Goal: Information Seeking & Learning: Learn about a topic

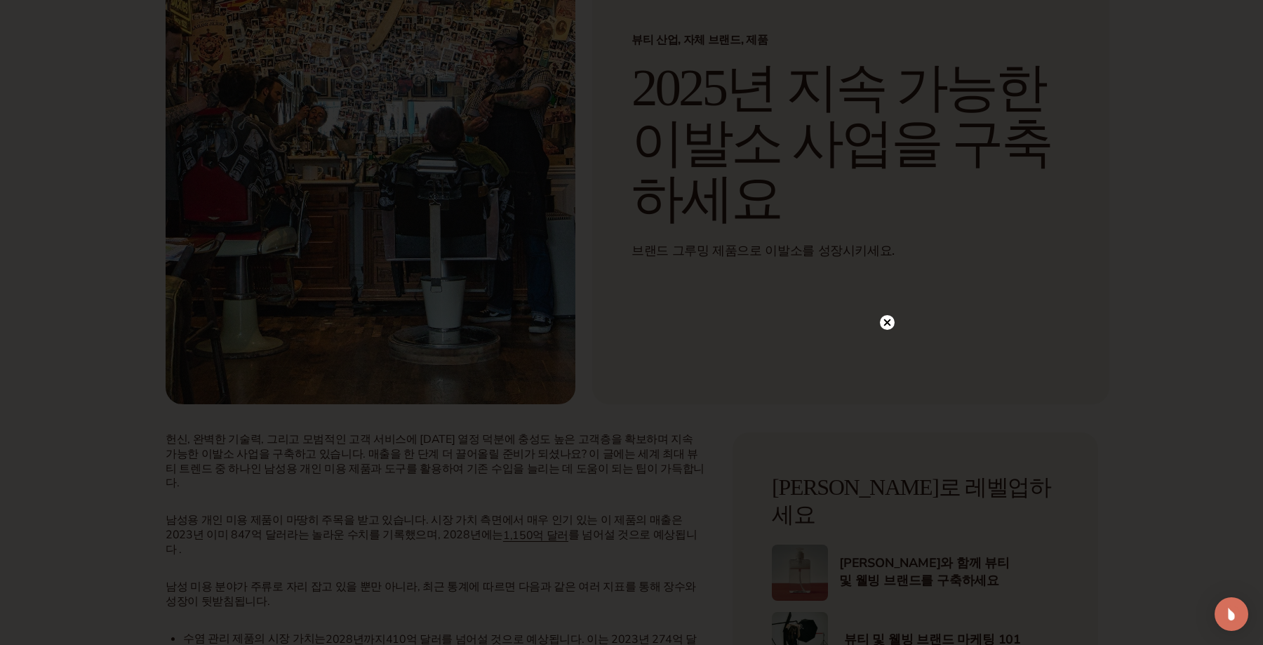
scroll to position [189, 0]
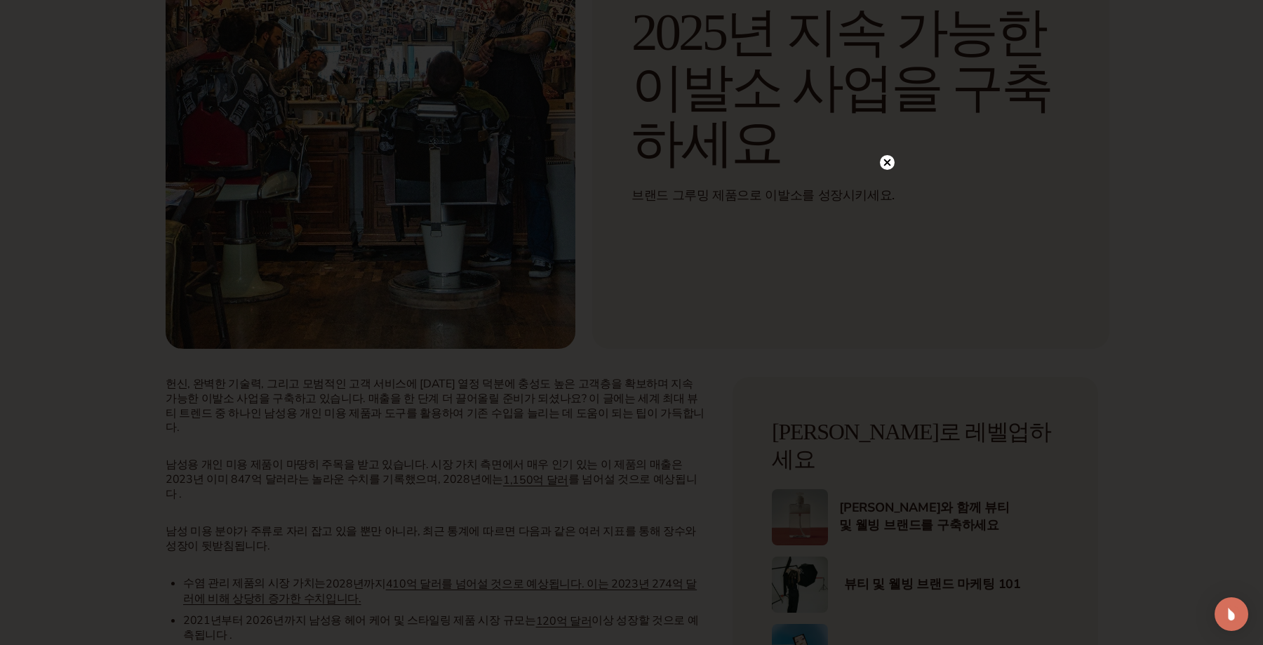
click at [891, 159] on circle at bounding box center [887, 162] width 15 height 15
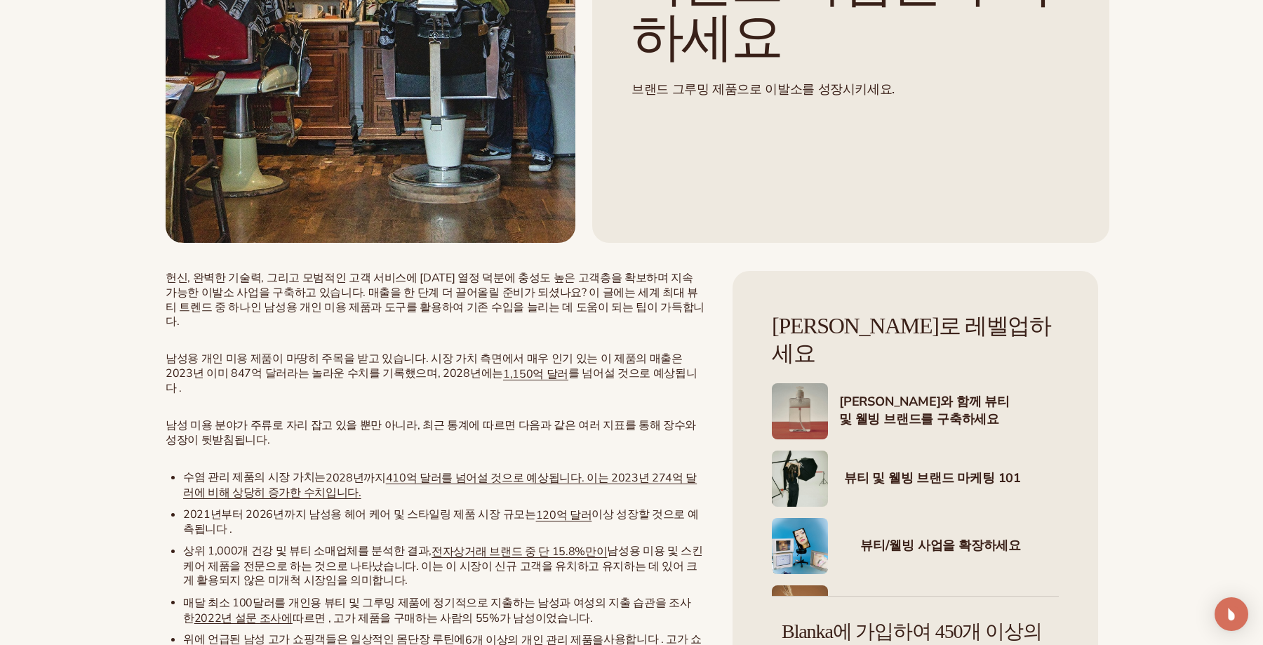
scroll to position [0, 0]
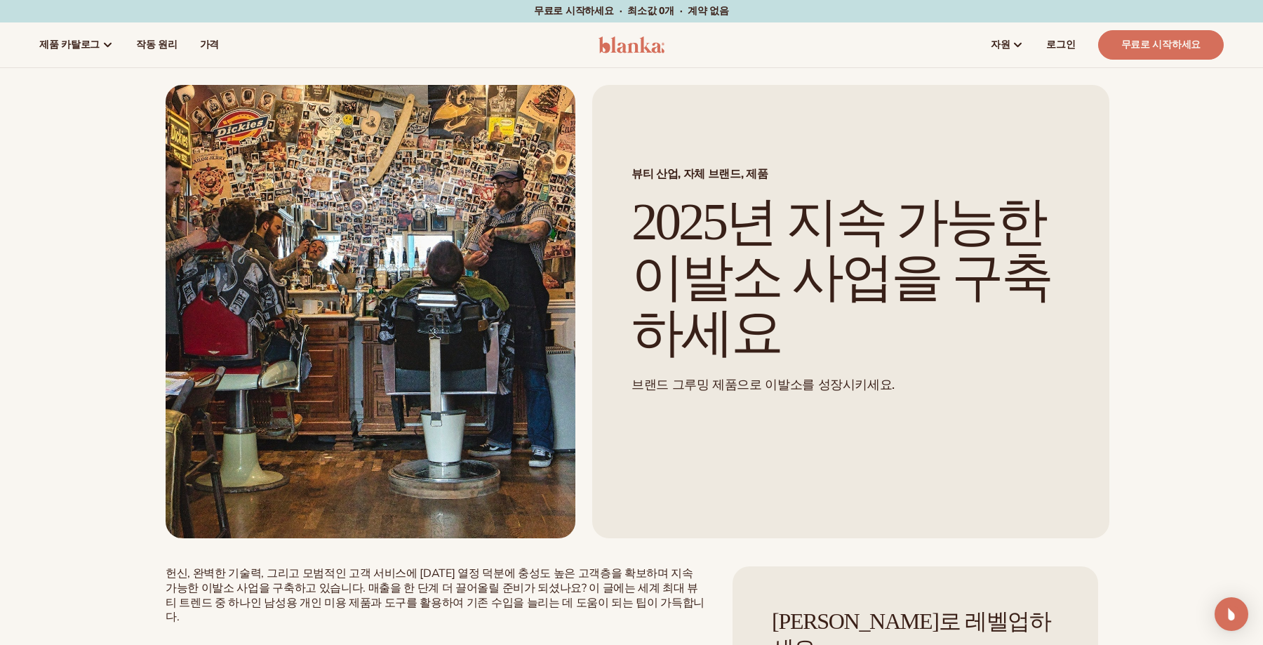
click at [626, 36] on img at bounding box center [631, 44] width 67 height 17
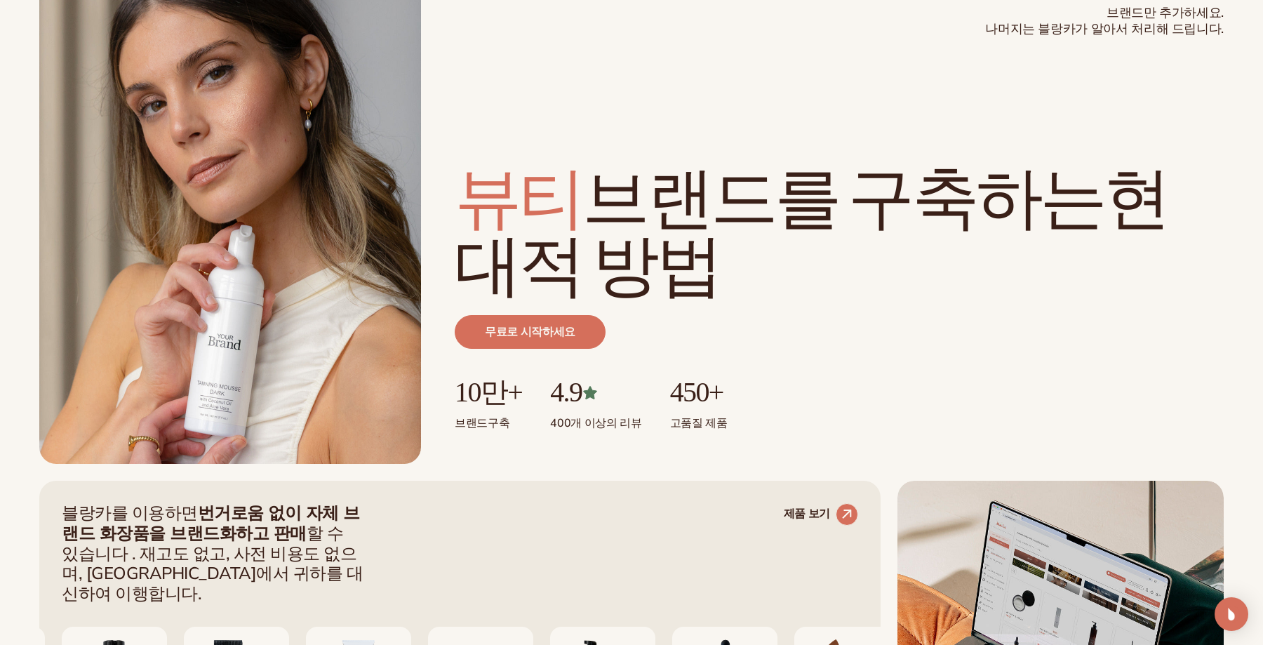
scroll to position [187, 0]
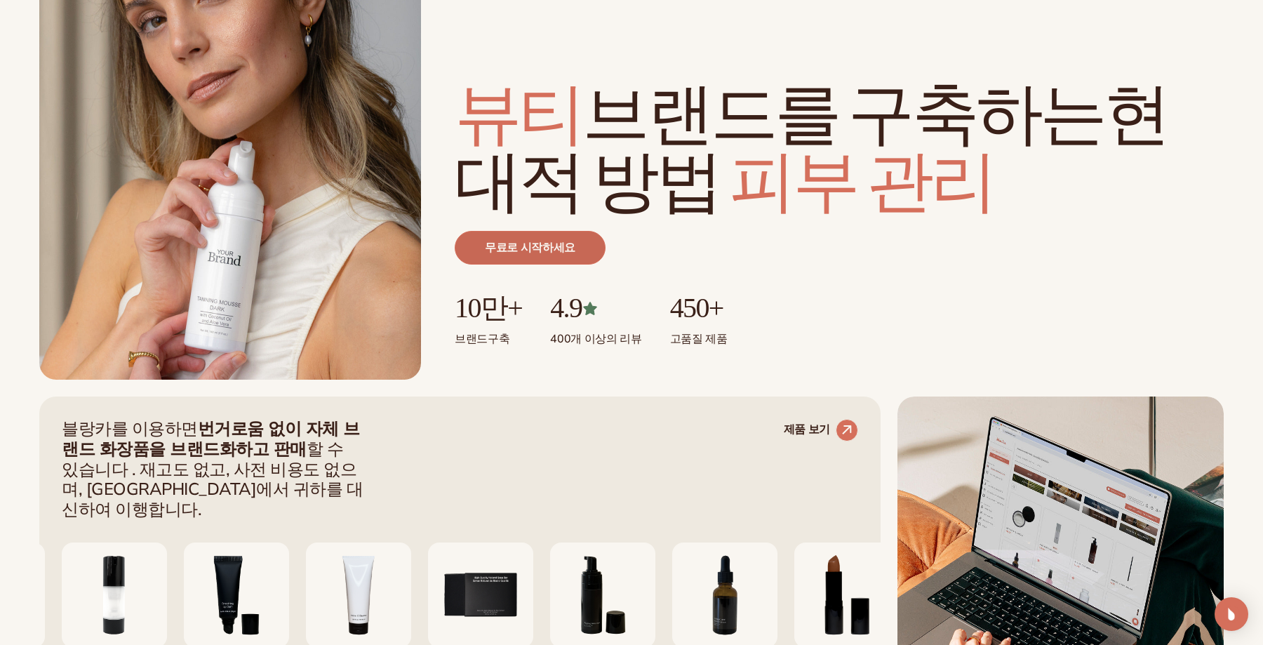
click at [494, 253] on font "무료로 시작하세요" at bounding box center [530, 247] width 90 height 15
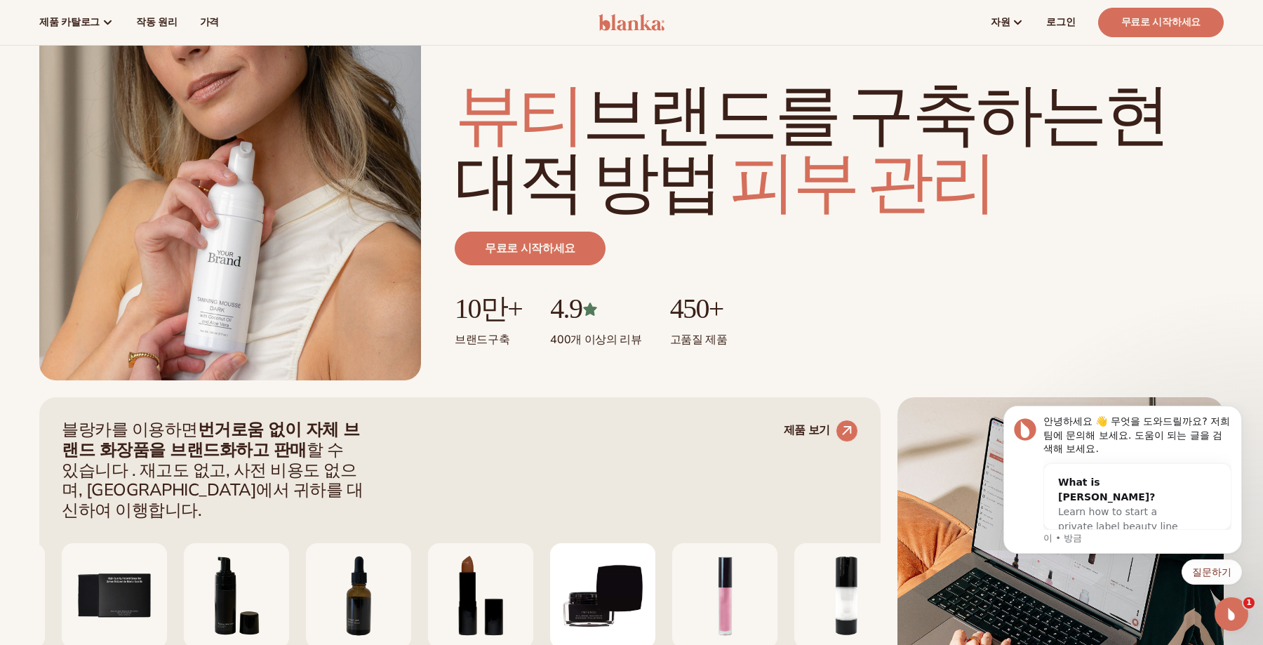
scroll to position [177, 0]
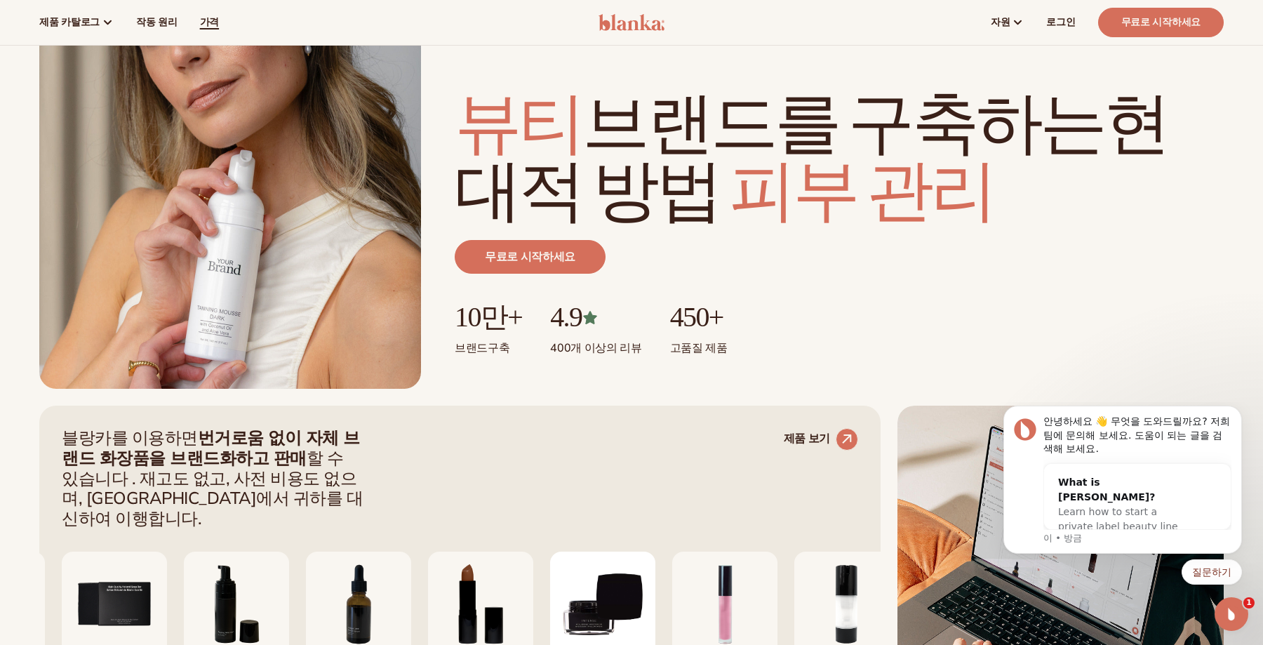
click at [200, 21] on font "가격" at bounding box center [209, 21] width 19 height 13
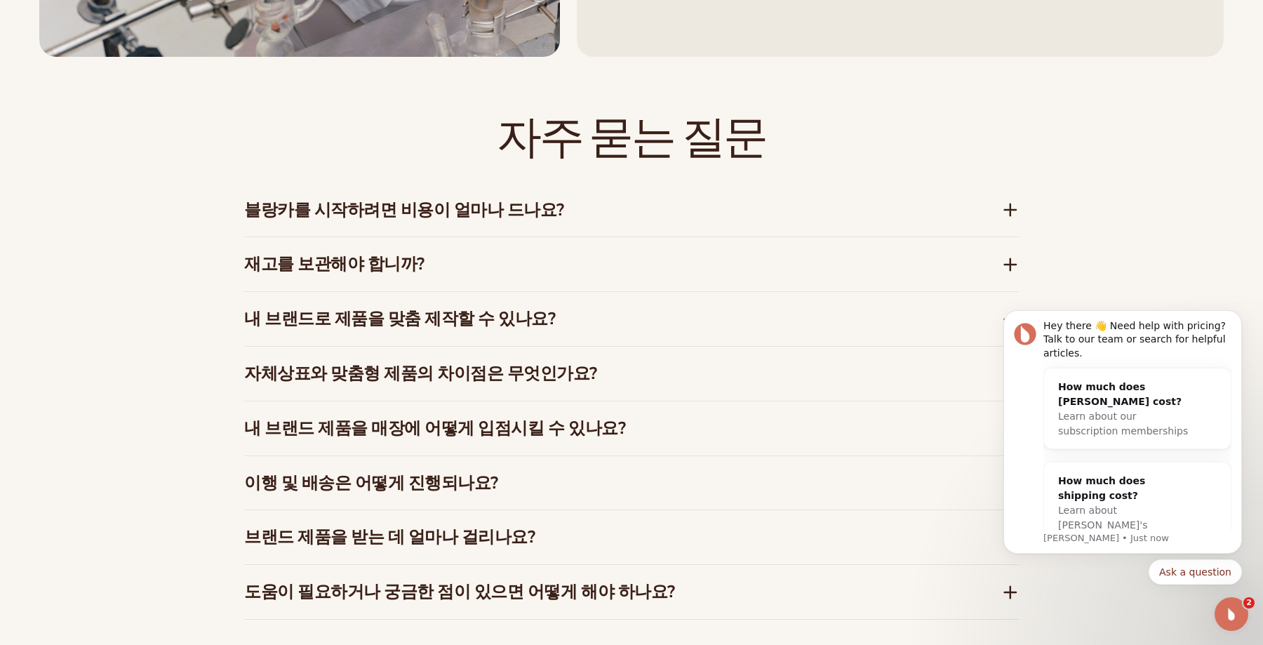
scroll to position [2249, 0]
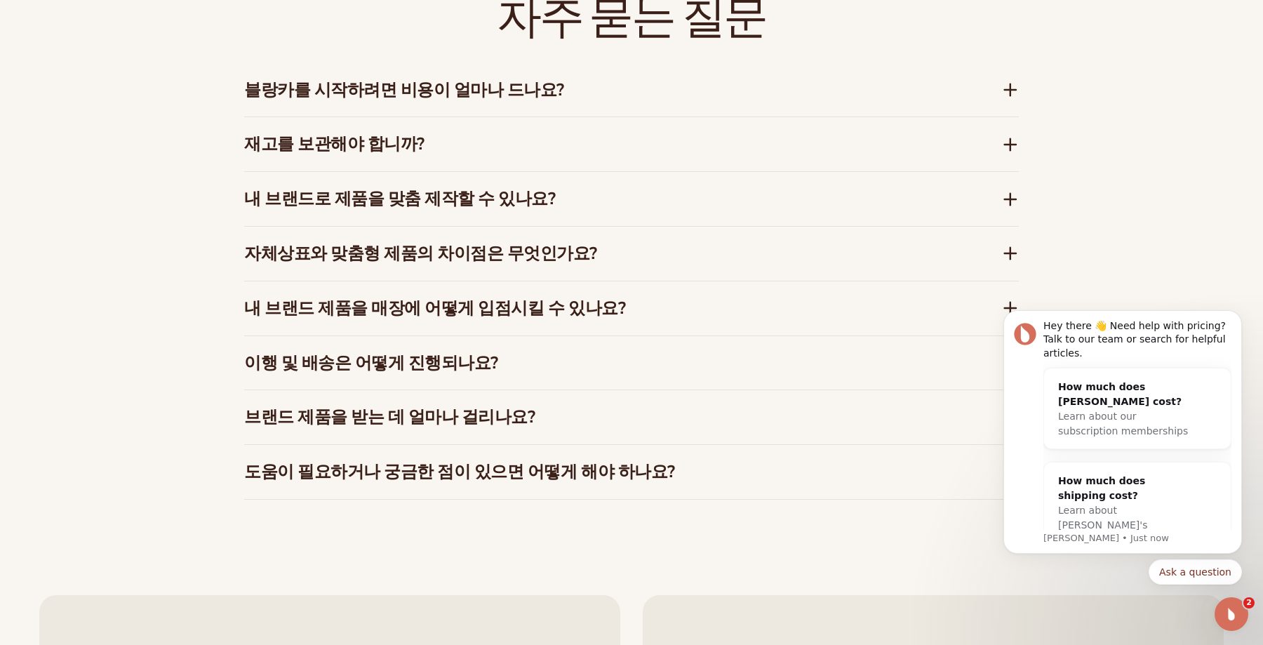
click at [603, 93] on h3 "블랑카를 시작하려면 비용이 얼마나 드나요?" at bounding box center [601, 90] width 715 height 20
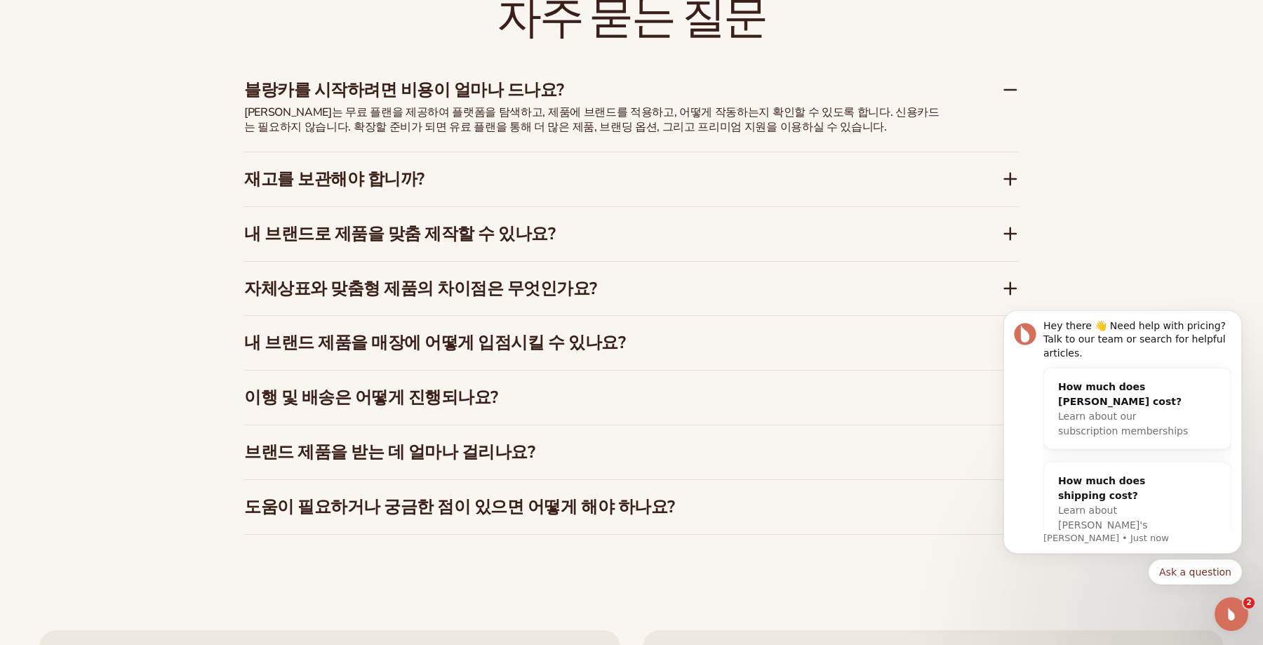
click at [495, 171] on h3 "재고를 보관해야 합니까?" at bounding box center [601, 179] width 715 height 20
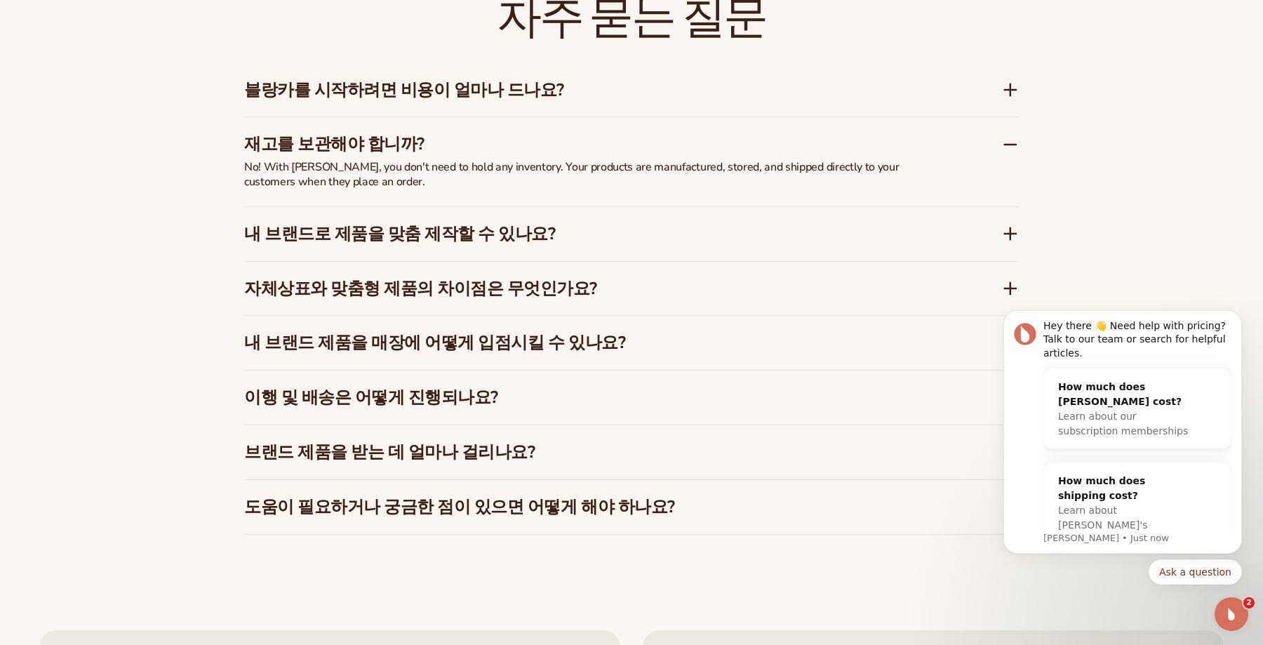
click at [483, 233] on font "내 브랜드로 제품을 맞춤 제작할 수 있나요?" at bounding box center [399, 233] width 311 height 22
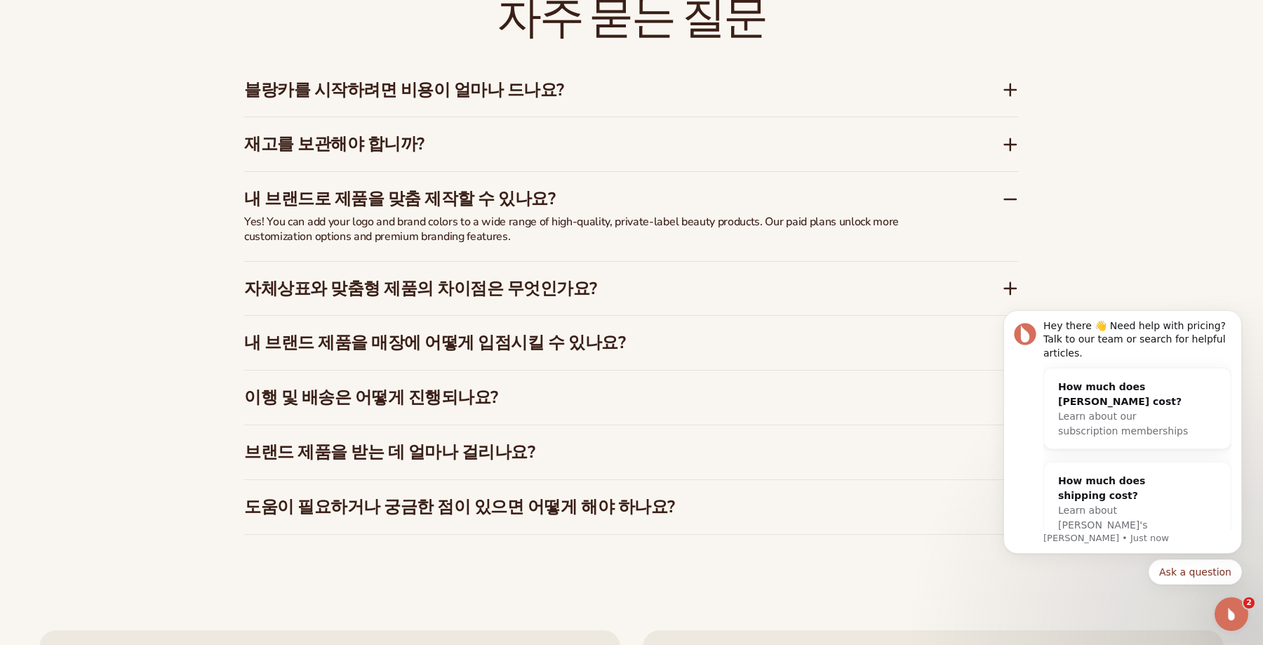
click at [1124, 108] on div "자주 묻는 질문 블랑카를 시작하려면 비용이 얼마나 드나요? Blanka는 무료 플랜을 제공하여 플랫폼을 탐색하고, 제품에 브랜드를 적용하고, …" at bounding box center [631, 263] width 1263 height 653
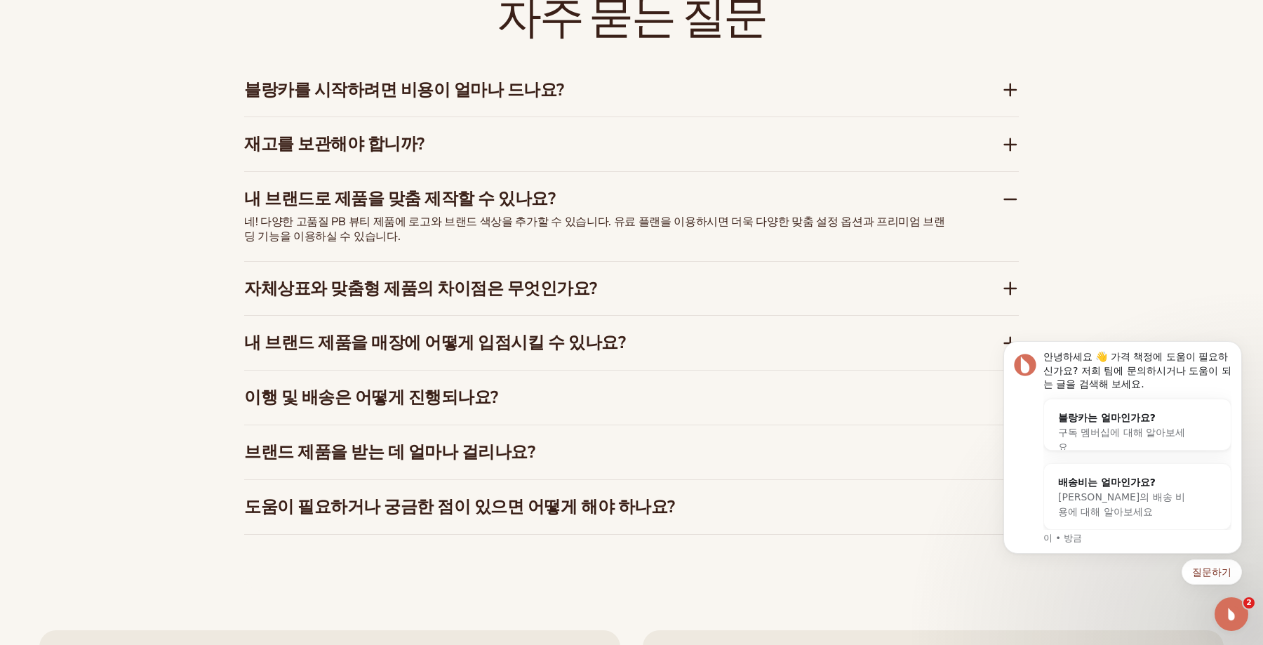
click at [881, 280] on h3 "자체상표와 맞춤형 제품의 차이점은 무엇인가요?" at bounding box center [601, 288] width 715 height 20
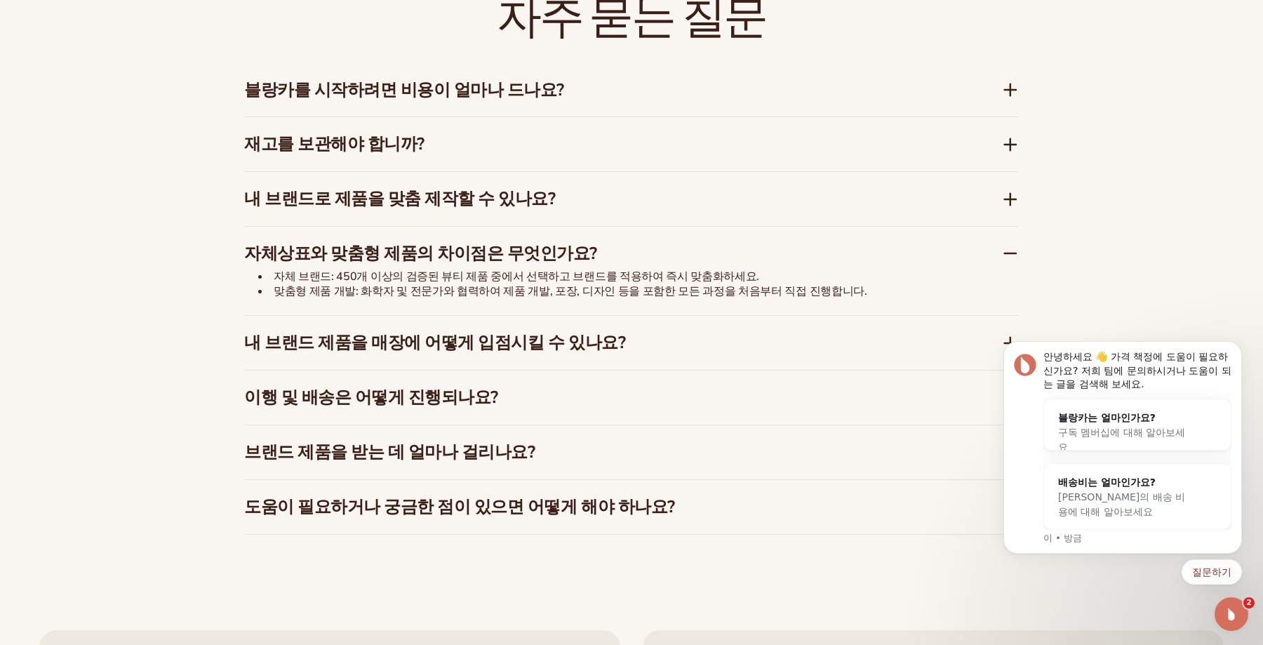
click at [846, 327] on div "내 브랜드 제품을 매장에 어떻게 입점시킬 수 있나요?" at bounding box center [631, 343] width 774 height 54
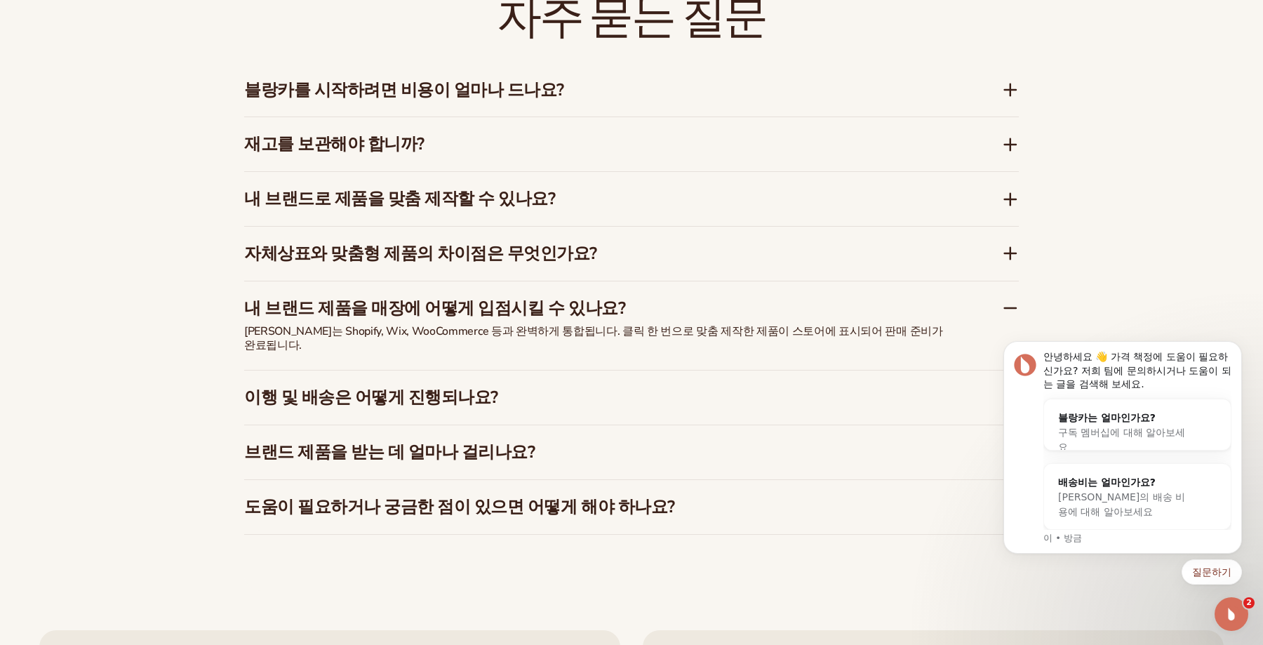
click at [816, 267] on div "자체상표와 맞춤형 제품의 차이점은 무엇인가요?" at bounding box center [631, 254] width 774 height 54
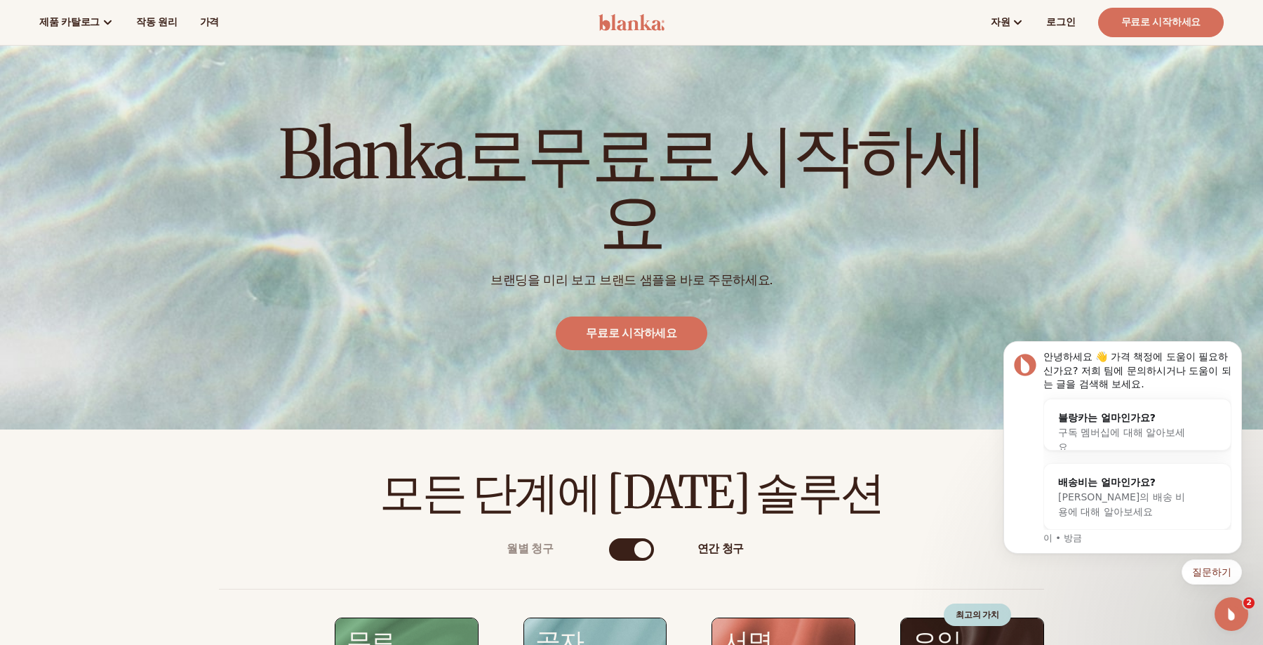
scroll to position [0, 0]
